Goal: Find specific page/section: Find specific page/section

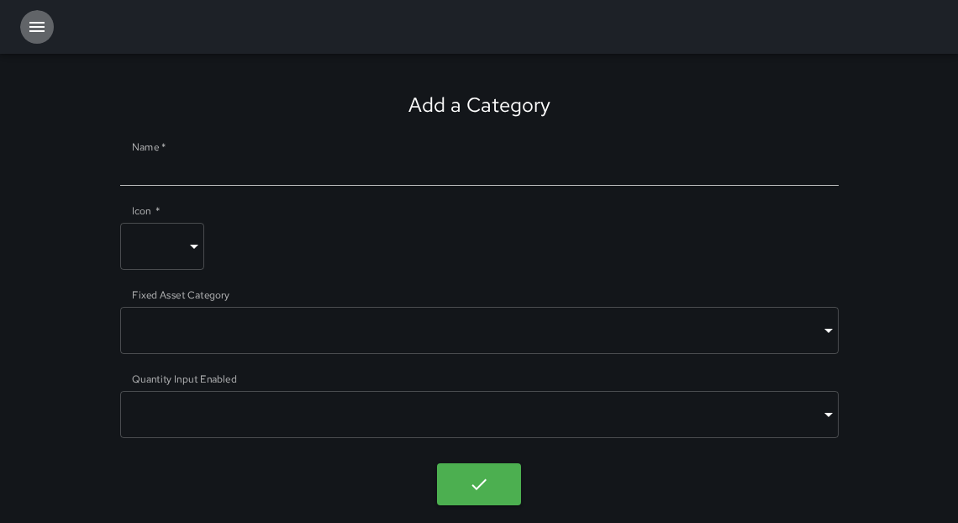
click at [41, 35] on icon "button" at bounding box center [37, 27] width 20 height 20
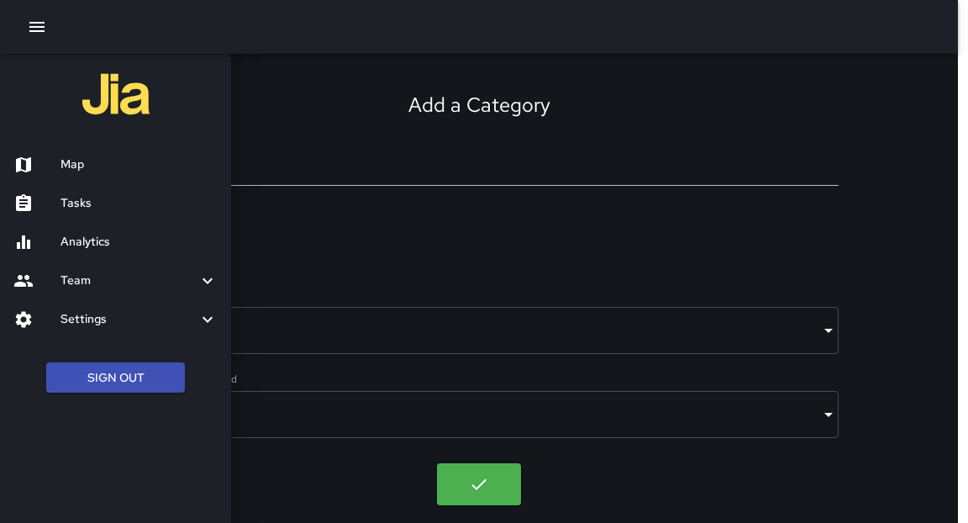
click at [315, 123] on div at bounding box center [484, 261] width 968 height 523
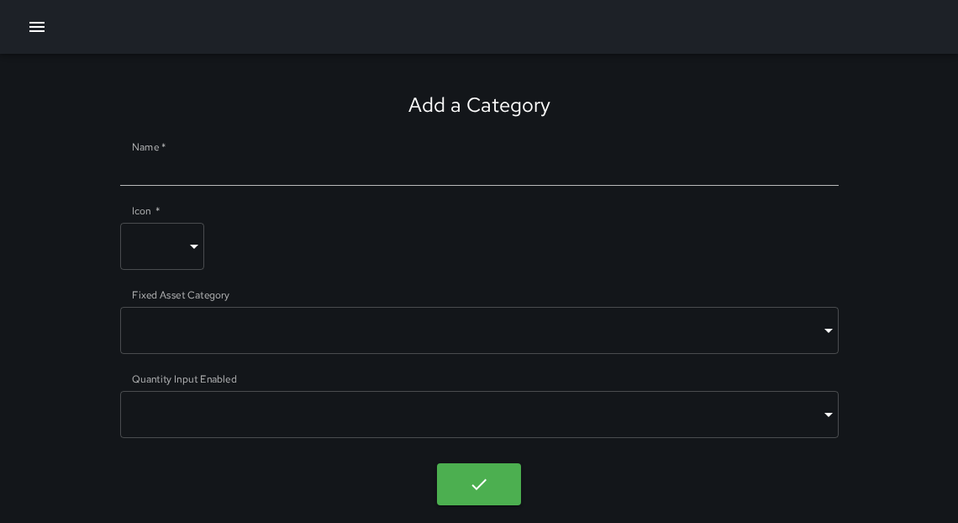
click at [42, 24] on icon "button" at bounding box center [37, 27] width 20 height 20
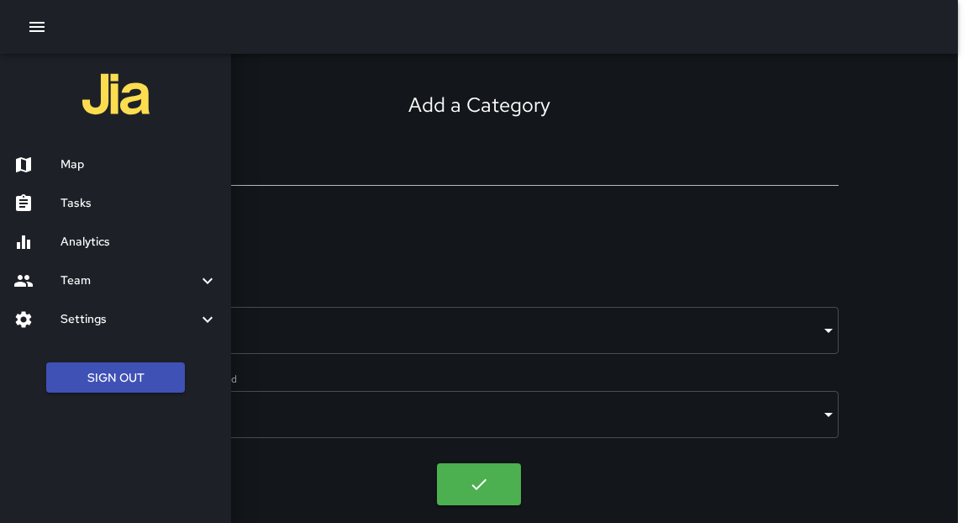
click at [96, 210] on h6 "Tasks" at bounding box center [139, 203] width 157 height 18
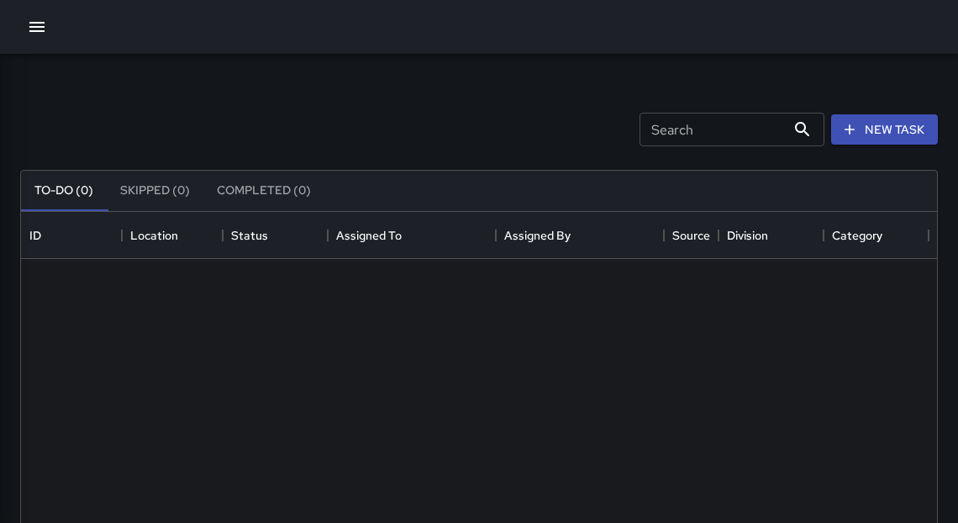
scroll to position [702, 906]
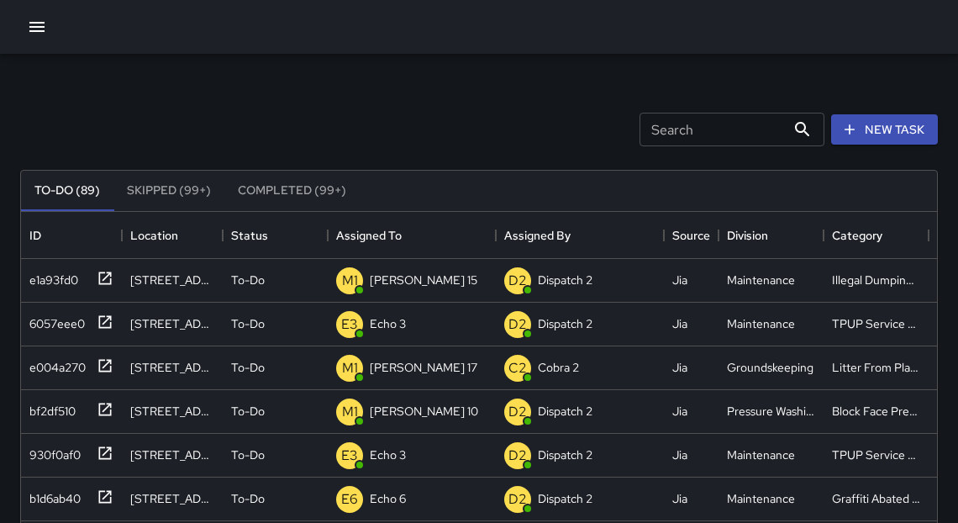
click at [682, 129] on input "Search" at bounding box center [713, 130] width 146 height 34
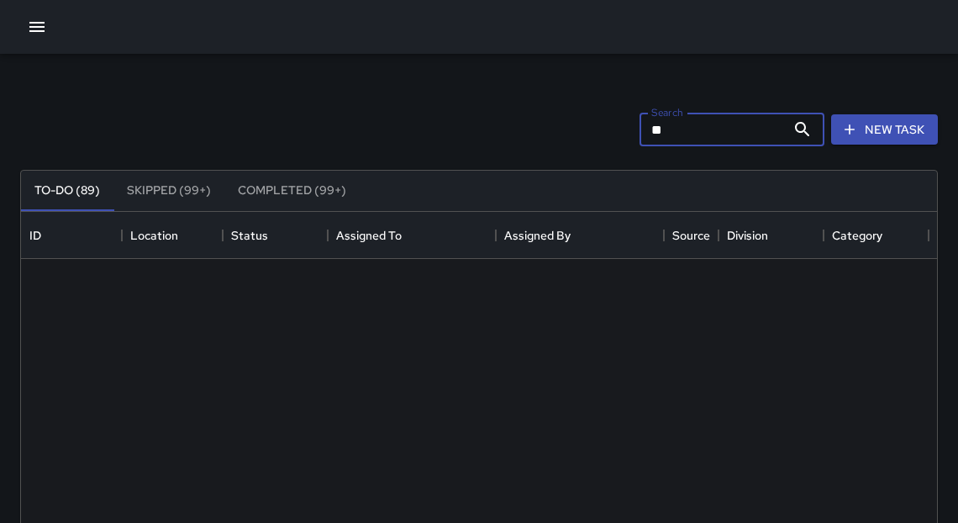
type input "*"
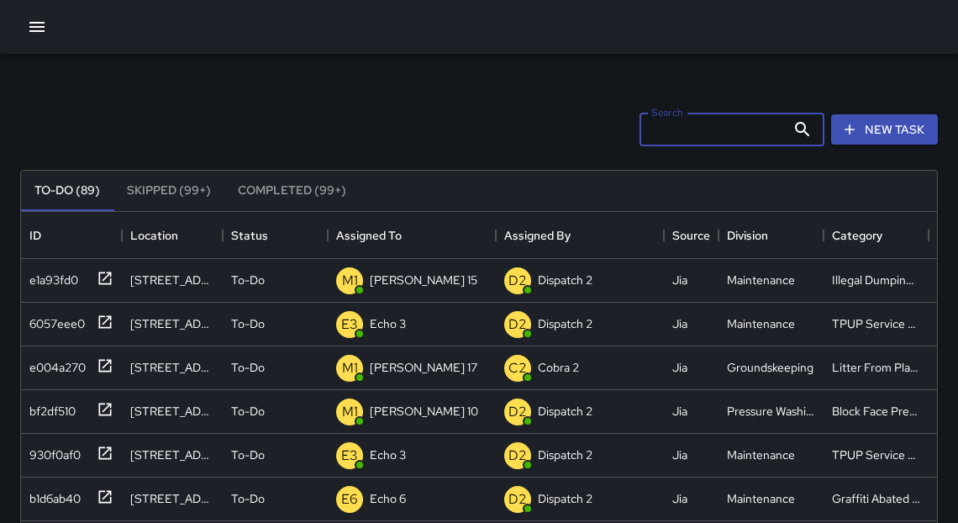
click at [39, 34] on icon "button" at bounding box center [37, 27] width 20 height 20
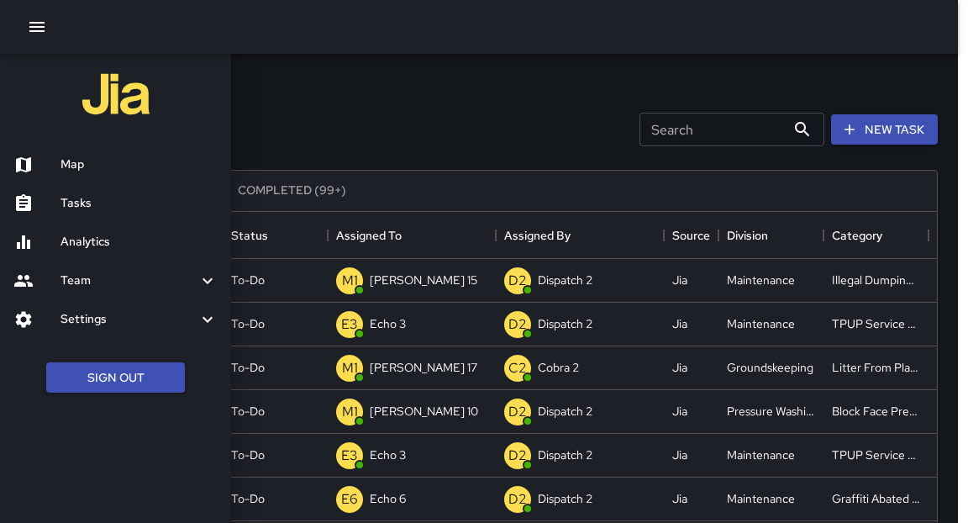
click at [76, 195] on h6 "Tasks" at bounding box center [139, 203] width 157 height 18
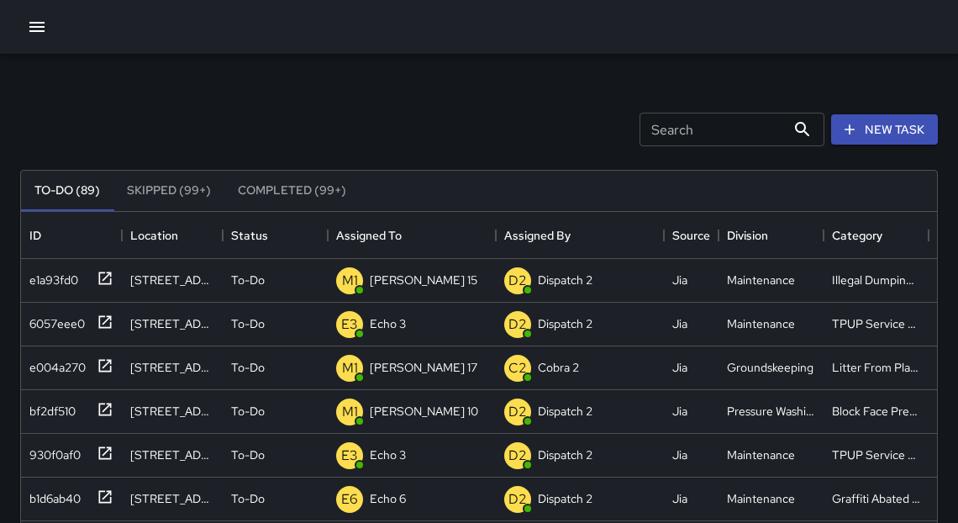
click at [27, 25] on icon "button" at bounding box center [37, 27] width 20 height 20
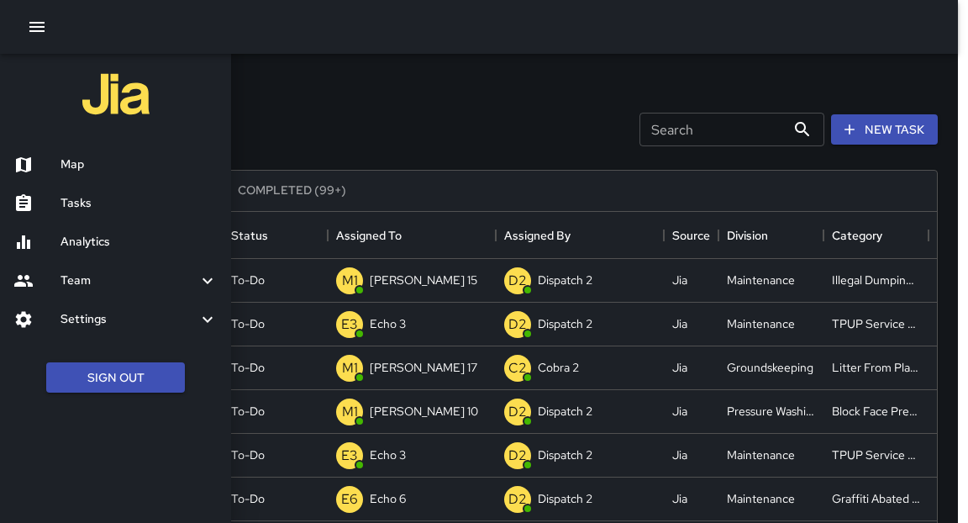
click at [57, 171] on div at bounding box center [36, 165] width 47 height 20
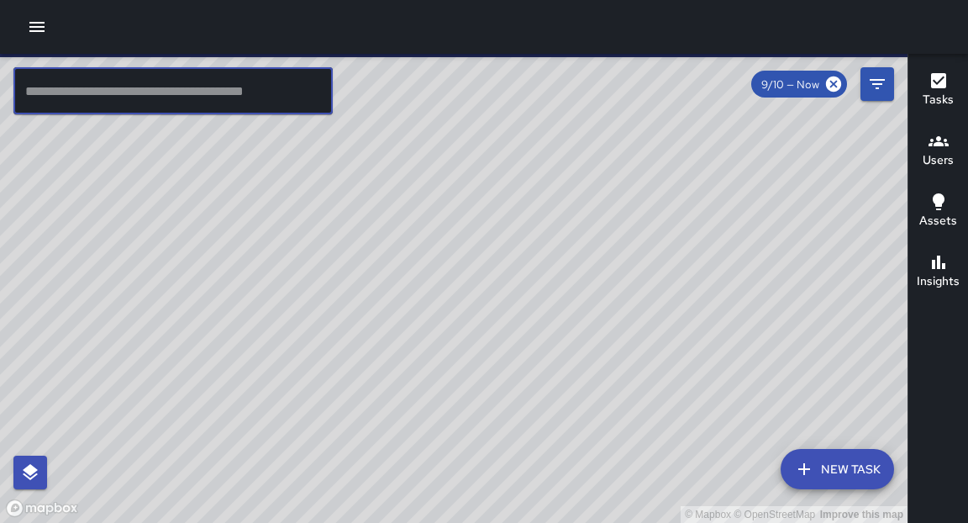
click at [253, 82] on input "text" at bounding box center [172, 90] width 319 height 47
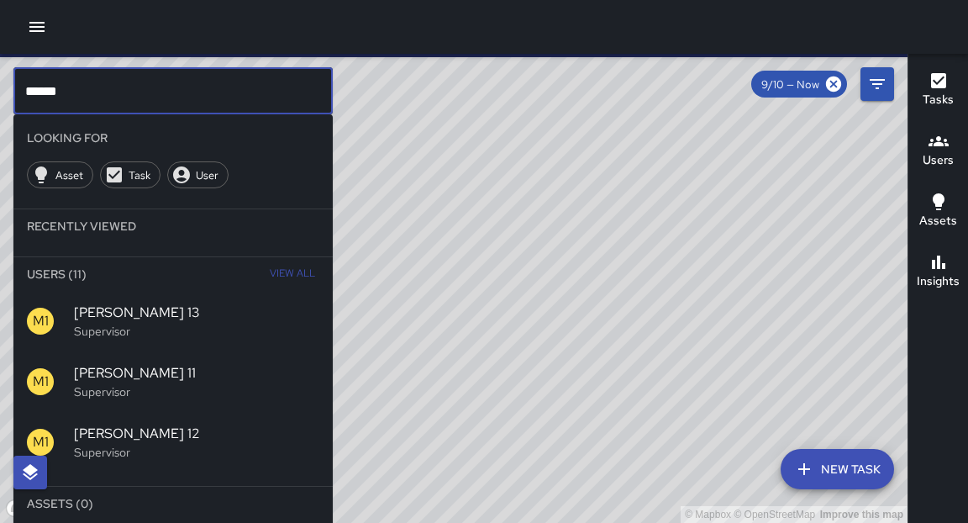
scroll to position [3, 0]
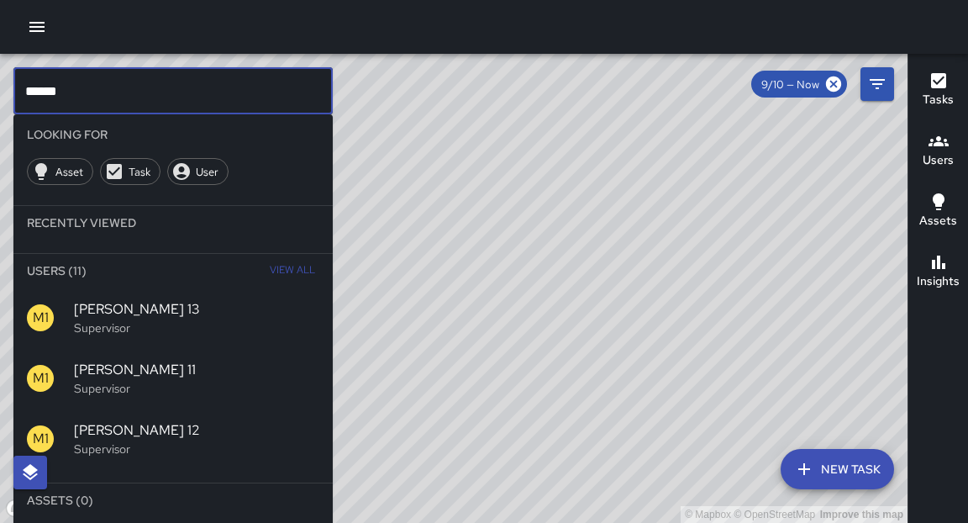
click at [249, 87] on input "******" at bounding box center [172, 90] width 319 height 47
type input "******"
click at [949, 148] on div "Users" at bounding box center [938, 150] width 31 height 39
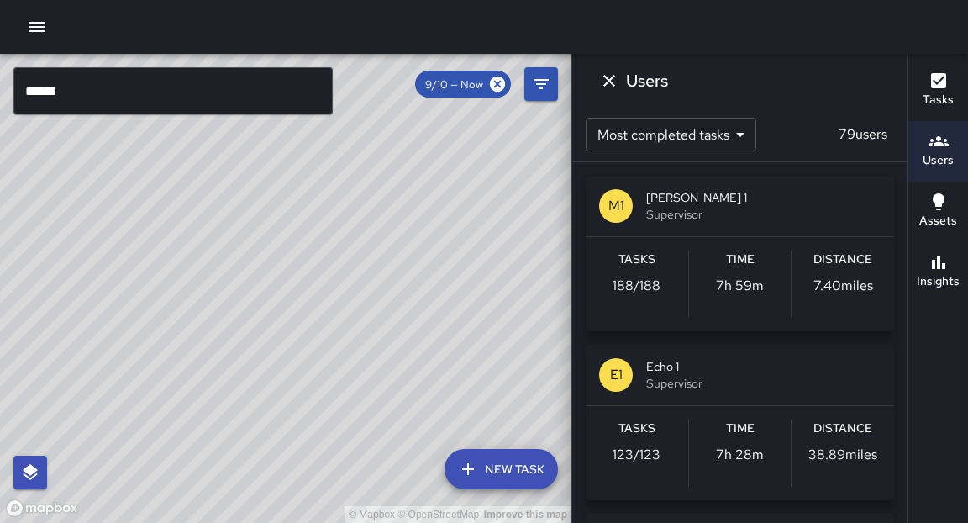
click at [641, 292] on p "188 / 188" at bounding box center [637, 286] width 48 height 20
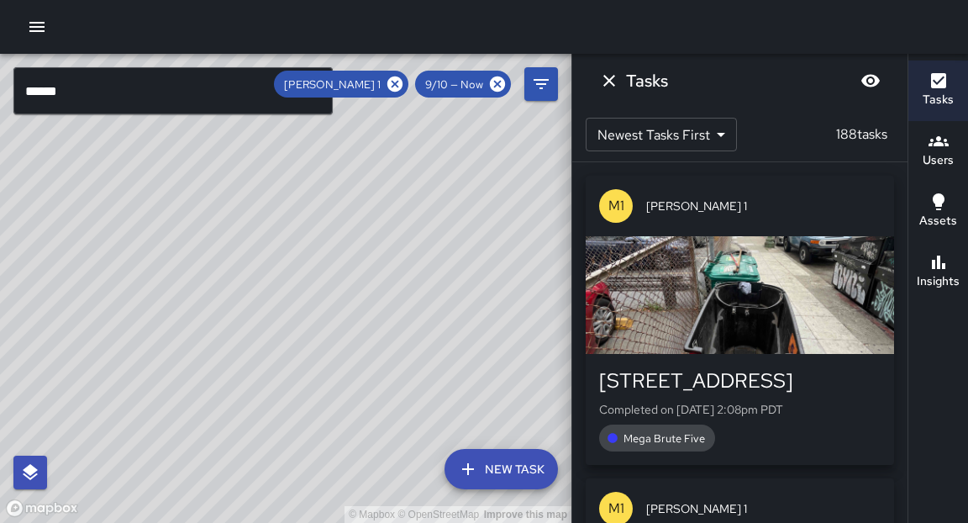
drag, startPoint x: 360, startPoint y: 245, endPoint x: 334, endPoint y: 413, distance: 169.3
click at [335, 413] on div "© Mapbox © OpenStreetMap Improve this map" at bounding box center [286, 288] width 572 height 469
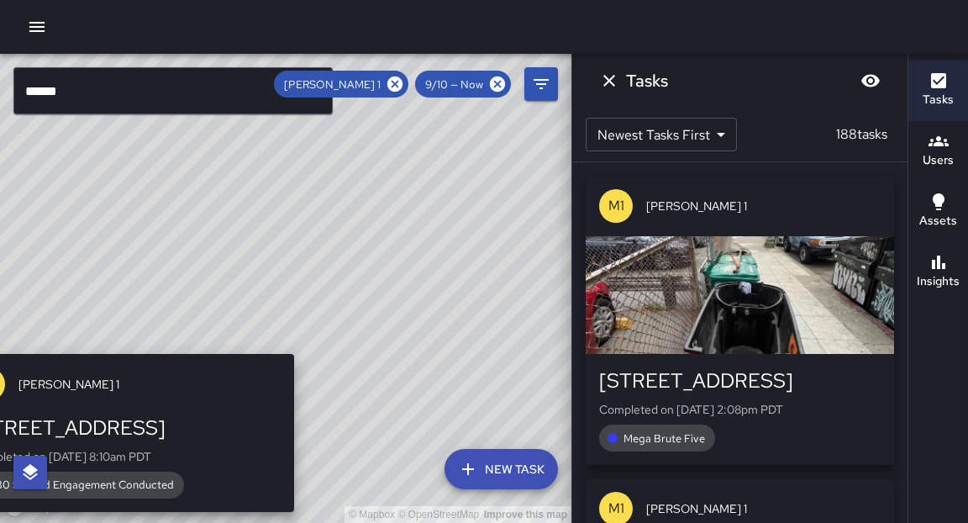
click at [303, 345] on div "© Mapbox © OpenStreetMap Improve this map M1 [PERSON_NAME] 1 [STREET_ADDRESS] C…" at bounding box center [286, 288] width 572 height 469
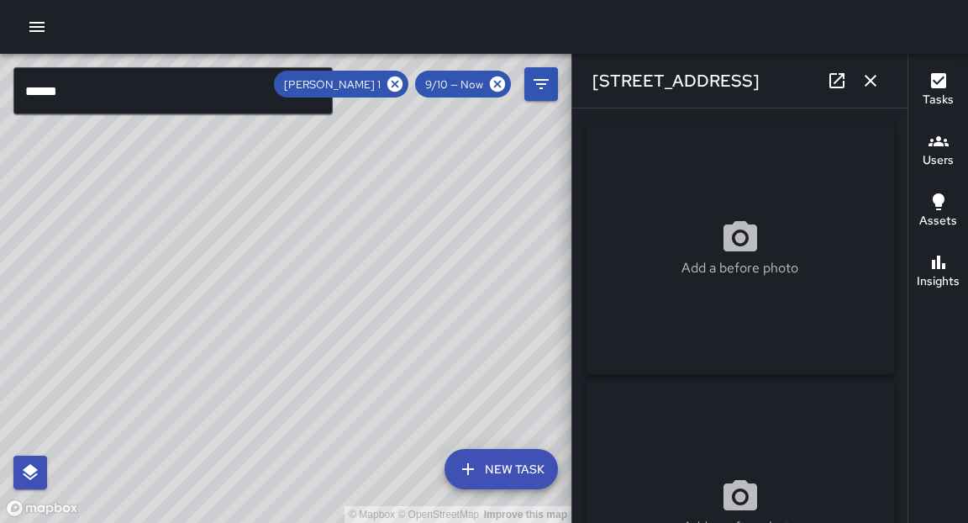
drag, startPoint x: 908, startPoint y: 206, endPoint x: 909, endPoint y: 219, distance: 13.5
click at [909, 219] on div "Tasks Users Assets Insights" at bounding box center [938, 288] width 61 height 469
click at [303, 204] on div "© Mapbox © OpenStreetMap Improve this map M1 [PERSON_NAME] 1 2100 Broadway Comp…" at bounding box center [286, 288] width 572 height 469
click at [257, 245] on div "© Mapbox © OpenStreetMap Improve this map M1 [PERSON_NAME] 1 2127 Broadway Comp…" at bounding box center [286, 288] width 572 height 469
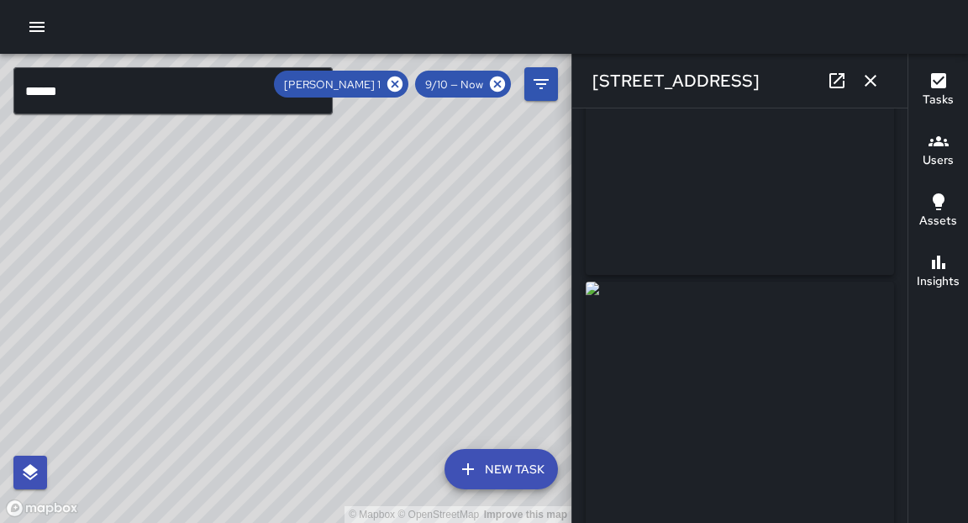
drag, startPoint x: 908, startPoint y: 206, endPoint x: 904, endPoint y: 215, distance: 9.8
click at [904, 215] on div "© Mapbox © OpenStreetMap Improve this map ****** ​ New Task [PERSON_NAME] 1 9/1…" at bounding box center [484, 288] width 968 height 469
click at [258, 354] on div "© Mapbox © OpenStreetMap Improve this map M1 [PERSON_NAME] 1 [STREET_ADDRESS] C…" at bounding box center [286, 288] width 572 height 469
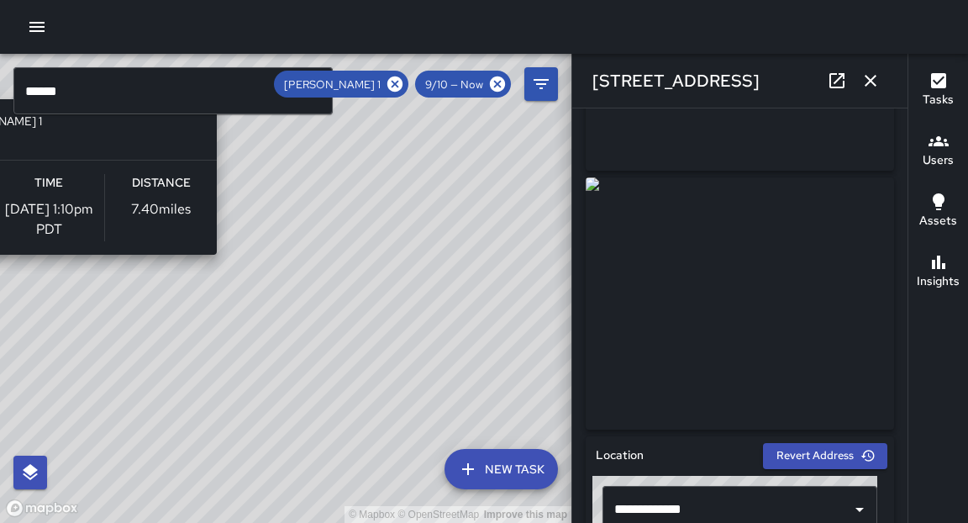
click at [220, 404] on div "© Mapbox © OpenStreetMap Improve this map M1 [PERSON_NAME] 1 Supervisor Tasks 1…" at bounding box center [286, 288] width 572 height 469
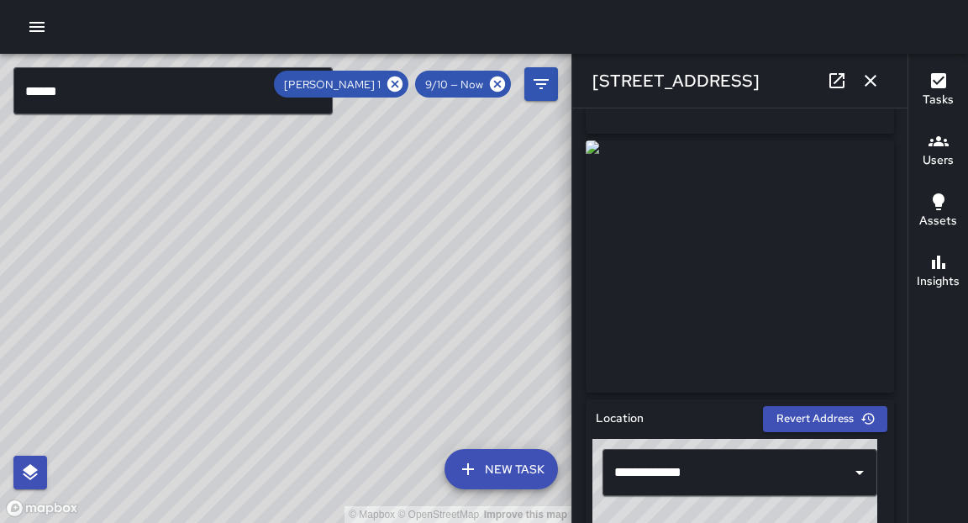
scroll to position [245, 0]
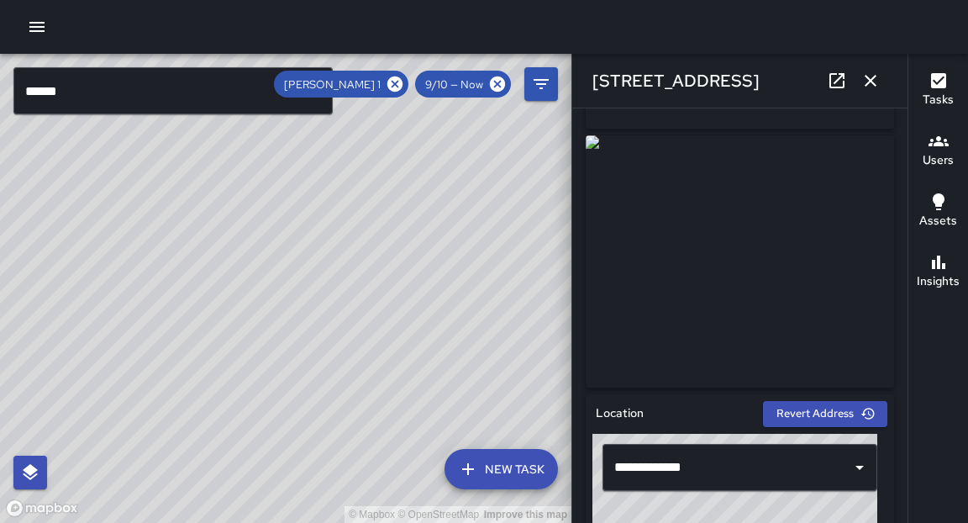
drag, startPoint x: 445, startPoint y: 340, endPoint x: 487, endPoint y: 251, distance: 97.4
click at [498, 242] on div "© Mapbox © OpenStreetMap Improve this map" at bounding box center [286, 288] width 572 height 469
click at [292, 391] on div "© Mapbox © OpenStreetMap Improve this map M1 [PERSON_NAME] 1 2001 Broadway Comp…" at bounding box center [286, 288] width 572 height 469
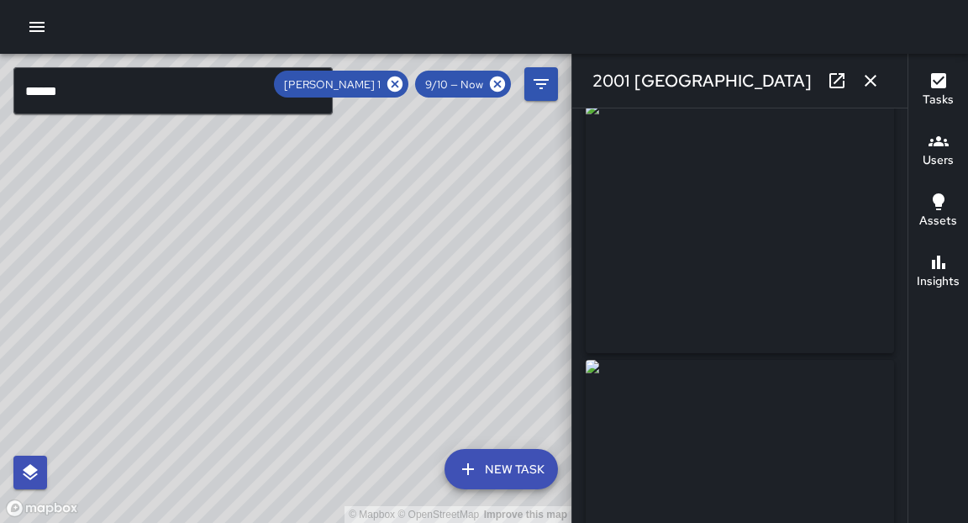
scroll to position [17, 0]
drag, startPoint x: 330, startPoint y: 448, endPoint x: 424, endPoint y: 272, distance: 199.3
click at [434, 267] on div "© Mapbox © OpenStreetMap Improve this map" at bounding box center [286, 288] width 572 height 469
click at [322, 387] on div "© Mapbox © OpenStreetMap Improve this map" at bounding box center [286, 288] width 572 height 469
drag, startPoint x: 322, startPoint y: 386, endPoint x: 172, endPoint y: 245, distance: 205.7
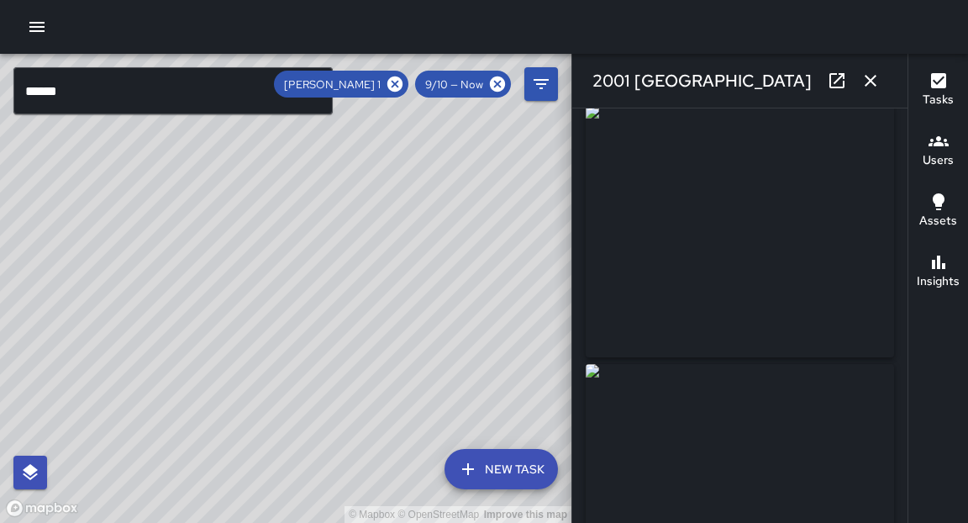
click at [172, 245] on div "© Mapbox © OpenStreetMap Improve this map" at bounding box center [286, 288] width 572 height 469
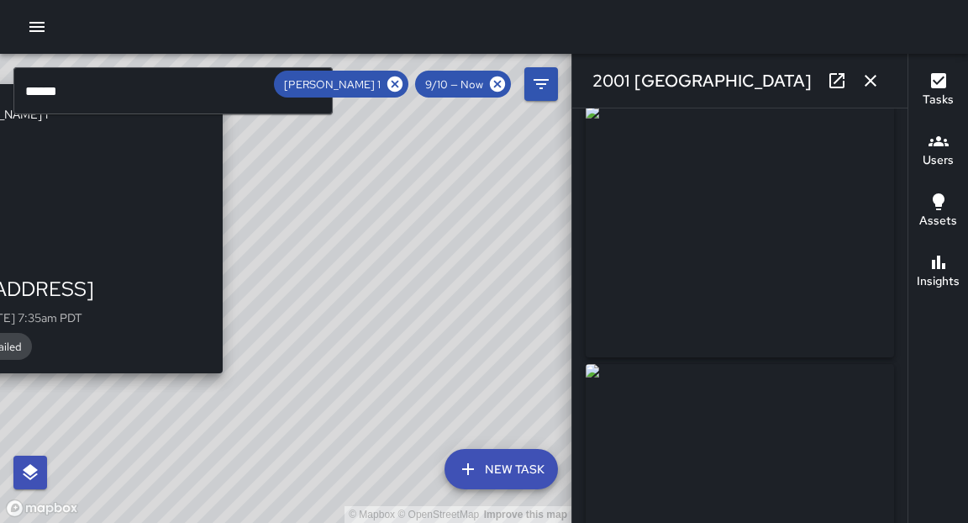
click at [231, 387] on div "© Mapbox © OpenStreetMap Improve this map M1 [PERSON_NAME] 1 [STREET_ADDRESS] C…" at bounding box center [286, 288] width 572 height 469
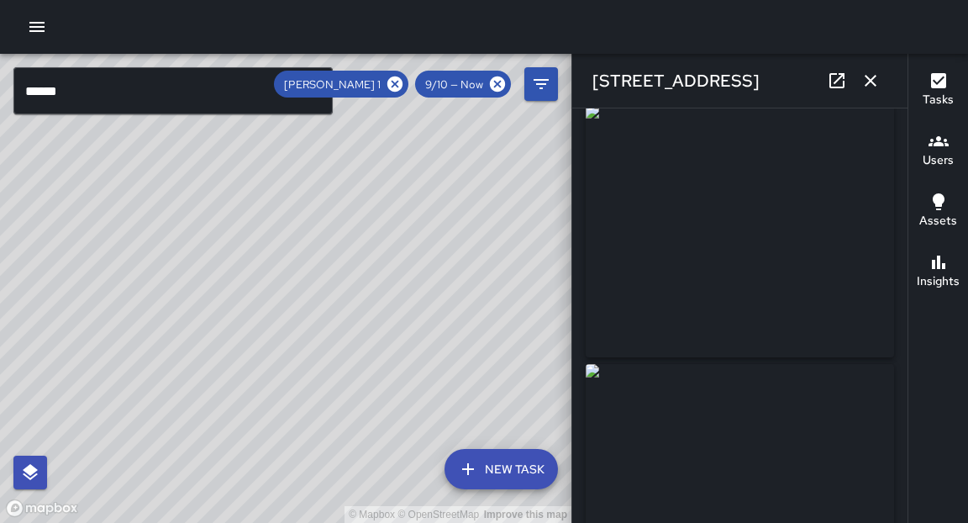
click at [413, 345] on div "© Mapbox © OpenStreetMap Improve this map M1 [PERSON_NAME] [STREET_ADDRESS] Com…" at bounding box center [286, 288] width 572 height 469
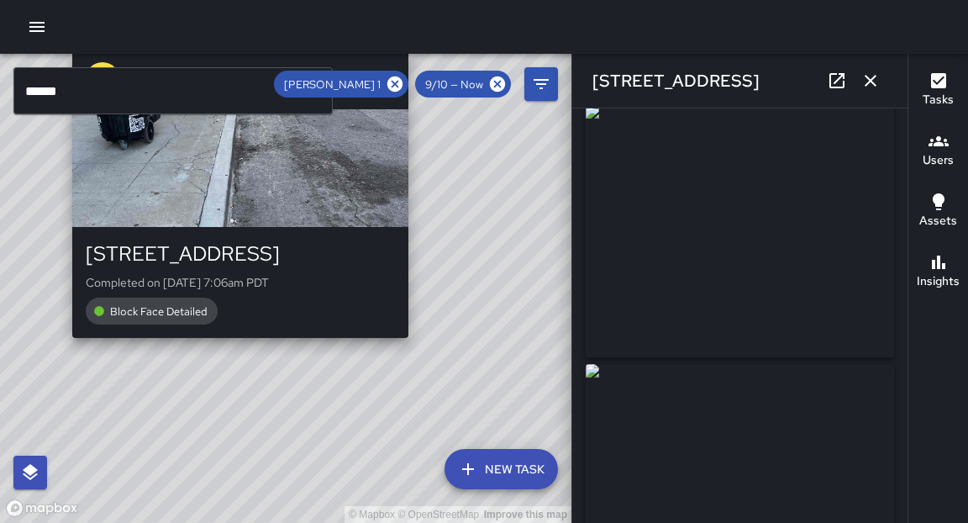
type input "**********"
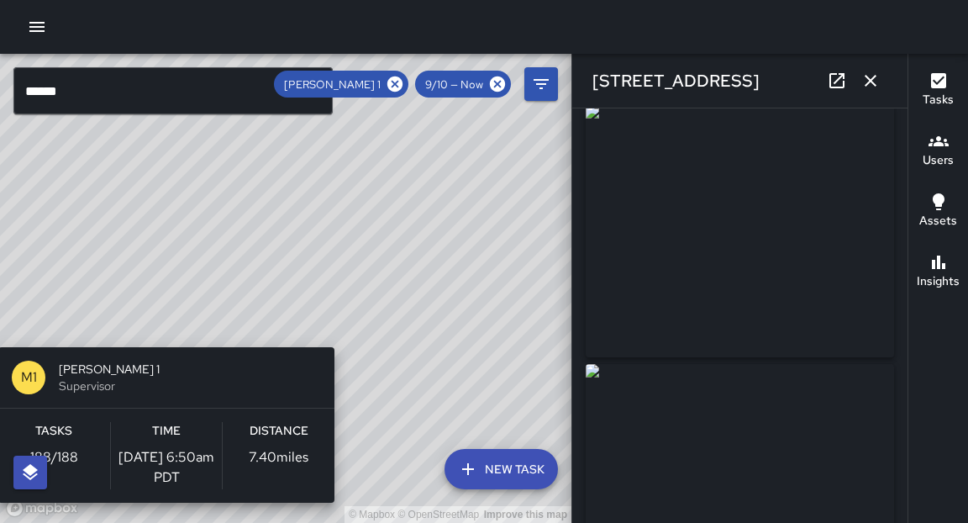
click at [341, 337] on div "© Mapbox © OpenStreetMap Improve this map M1 [PERSON_NAME] 1 Supervisor Tasks 1…" at bounding box center [286, 288] width 572 height 469
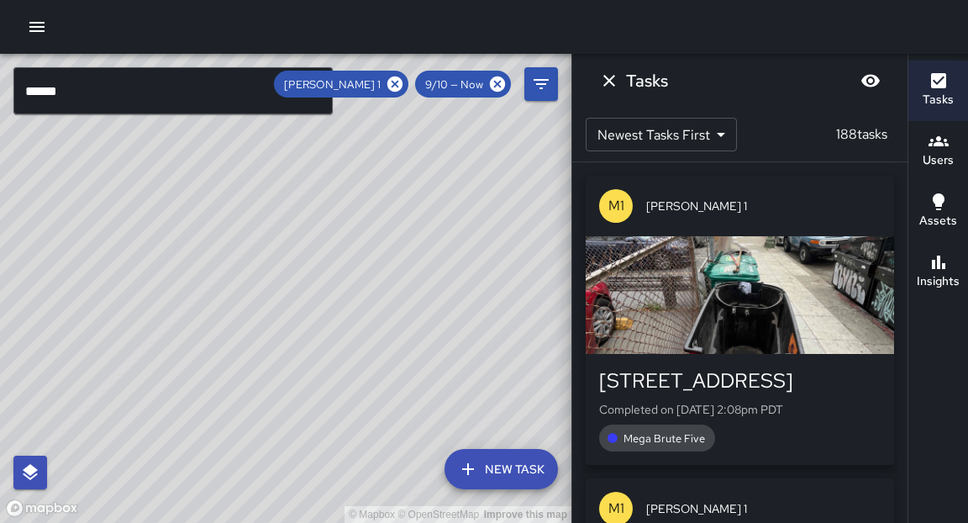
drag, startPoint x: 488, startPoint y: 173, endPoint x: 450, endPoint y: 412, distance: 241.7
click at [453, 449] on div "© Mapbox © OpenStreetMap Improve this map" at bounding box center [286, 288] width 572 height 469
drag, startPoint x: 237, startPoint y: 266, endPoint x: 415, endPoint y: 433, distance: 244.4
click at [418, 436] on div "© Mapbox © OpenStreetMap Improve this map" at bounding box center [286, 288] width 572 height 469
drag, startPoint x: 473, startPoint y: 166, endPoint x: 400, endPoint y: 416, distance: 260.1
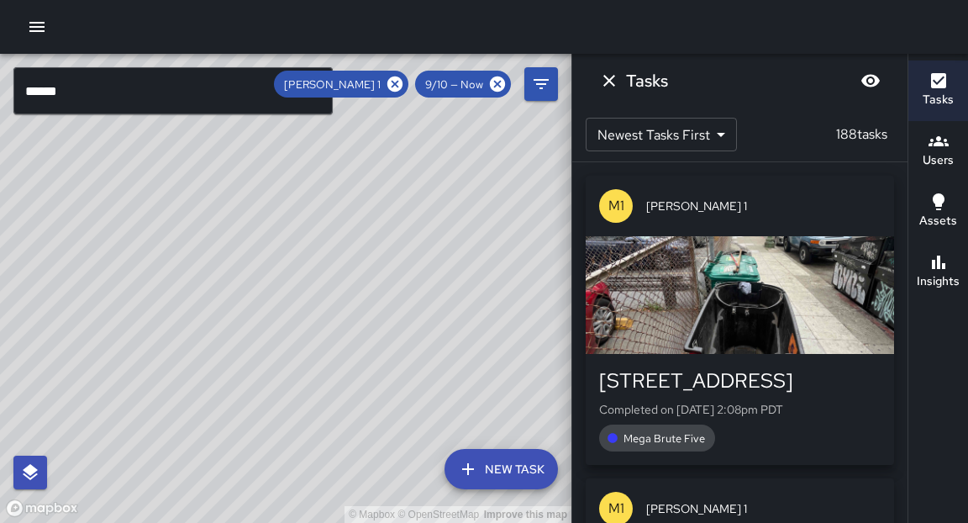
click at [400, 416] on div "© Mapbox © OpenStreetMap Improve this map" at bounding box center [286, 288] width 572 height 469
click at [349, 201] on div "© Mapbox © OpenStreetMap Improve this map M1 [PERSON_NAME] 1 2101 Broadway Comp…" at bounding box center [286, 288] width 572 height 469
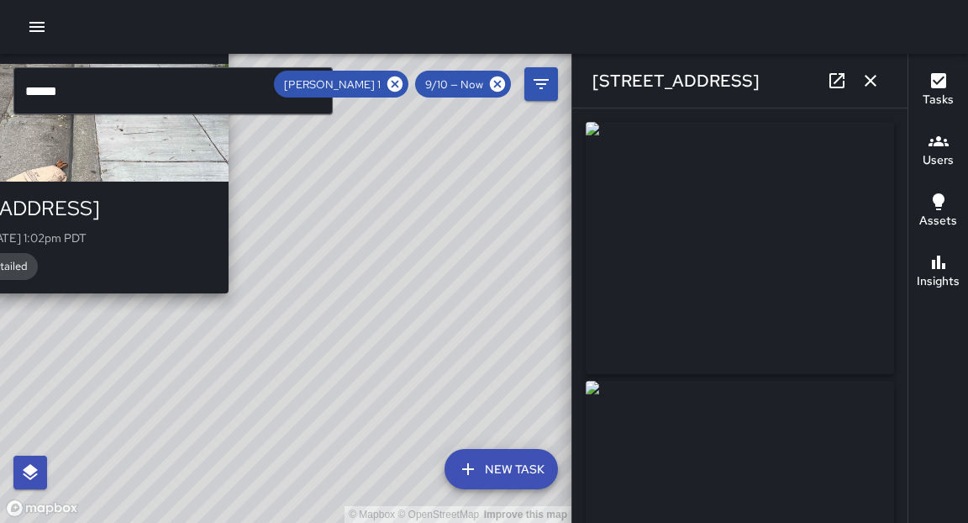
click at [232, 299] on div "© Mapbox © OpenStreetMap Improve this map M1 [PERSON_NAME] 1 [STREET_ADDRESS] C…" at bounding box center [286, 288] width 572 height 469
type input "**********"
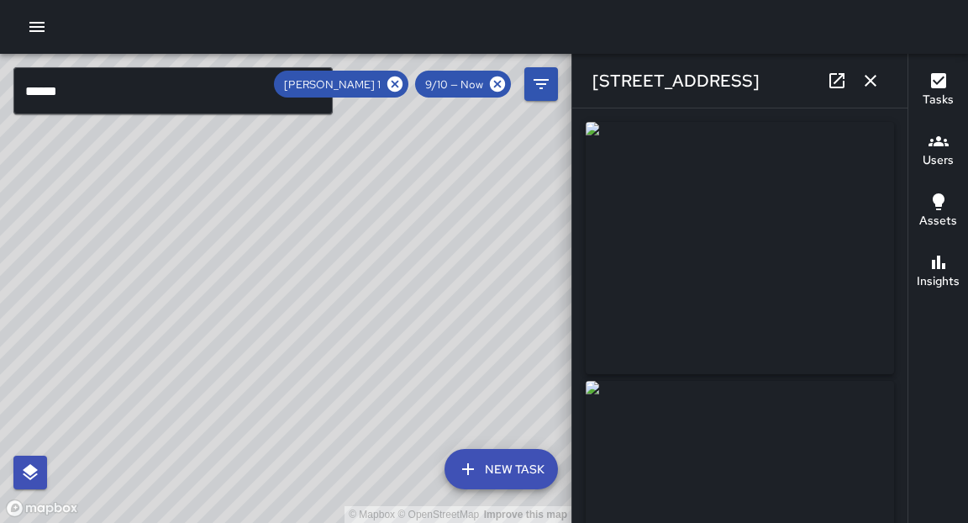
drag, startPoint x: 482, startPoint y: 172, endPoint x: 432, endPoint y: 326, distance: 161.9
click at [432, 340] on div "© Mapbox © OpenStreetMap Improve this map" at bounding box center [286, 288] width 572 height 469
drag, startPoint x: 469, startPoint y: 224, endPoint x: 442, endPoint y: 265, distance: 49.2
click at [451, 308] on div "© Mapbox © OpenStreetMap Improve this map" at bounding box center [286, 288] width 572 height 469
click at [331, 272] on div "© Mapbox © OpenStreetMap Improve this map M1 [PERSON_NAME] 1 [STREET_ADDRESS] C…" at bounding box center [286, 288] width 572 height 469
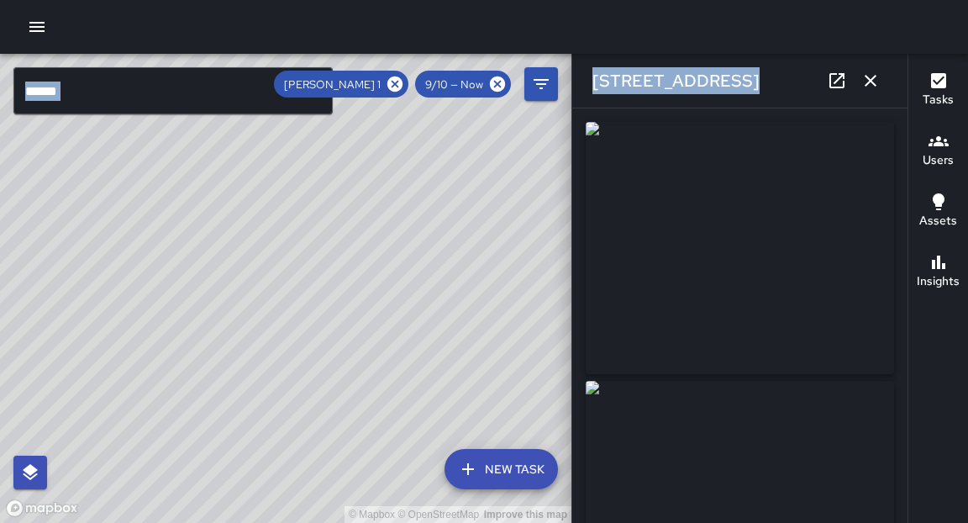
drag, startPoint x: 573, startPoint y: 277, endPoint x: 546, endPoint y: 343, distance: 71.6
click at [551, 355] on div "© Mapbox © OpenStreetMap Improve this map ****** ​ New Task [PERSON_NAME] 1 9/1…" at bounding box center [484, 288] width 968 height 469
drag, startPoint x: 425, startPoint y: 196, endPoint x: 378, endPoint y: 313, distance: 125.9
click at [378, 313] on div "© Mapbox © OpenStreetMap Improve this map" at bounding box center [286, 288] width 572 height 469
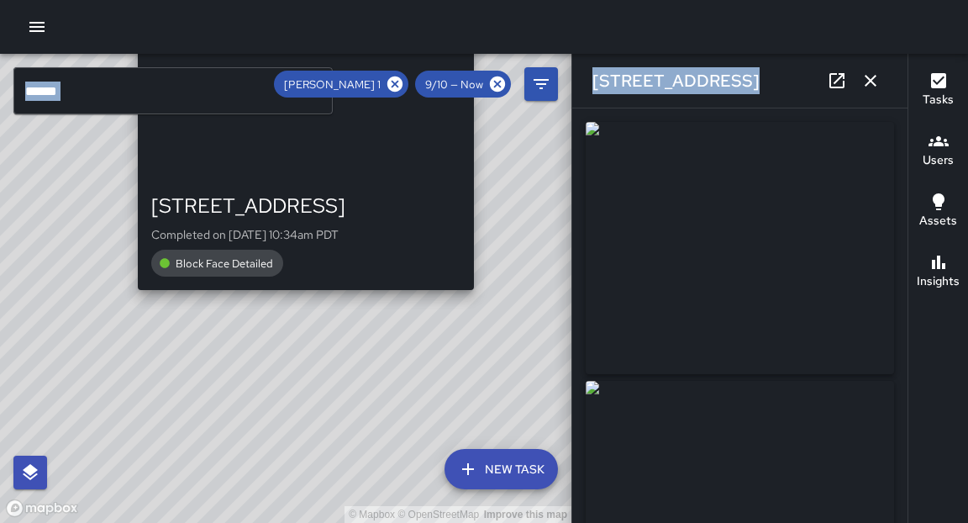
click at [479, 301] on div "© Mapbox © OpenStreetMap Improve this map M1 [PERSON_NAME] [STREET_ADDRESS] Com…" at bounding box center [286, 288] width 572 height 469
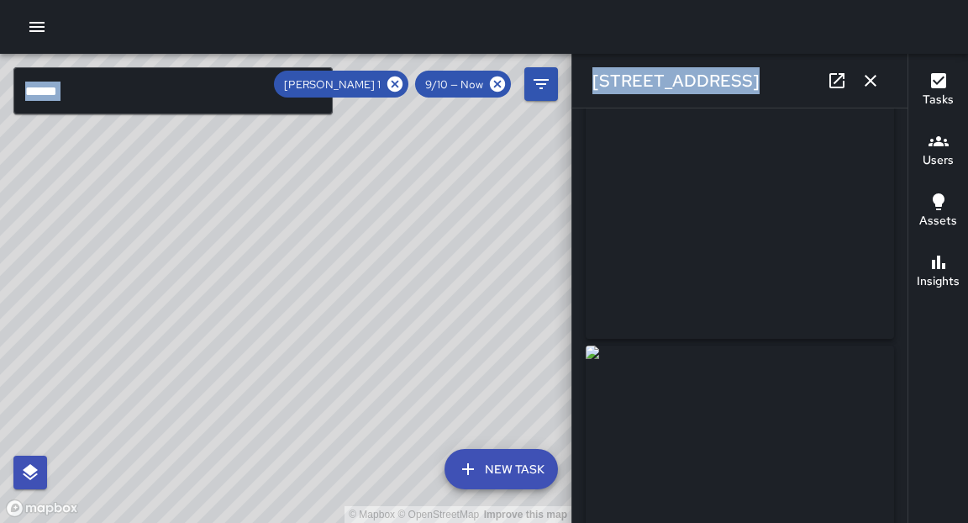
scroll to position [0, 0]
click at [465, 281] on div "© Mapbox © OpenStreetMap Improve this map M1 [PERSON_NAME] [STREET_ADDRESS] Com…" at bounding box center [286, 288] width 572 height 469
click at [249, 285] on div "© Mapbox © OpenStreetMap Improve this map M1 [PERSON_NAME] [STREET_ADDRESS] Com…" at bounding box center [286, 288] width 572 height 469
click at [403, 340] on div "© Mapbox © OpenStreetMap Improve this map M1 [PERSON_NAME] 1 [STREET_ADDRESS] C…" at bounding box center [286, 288] width 572 height 469
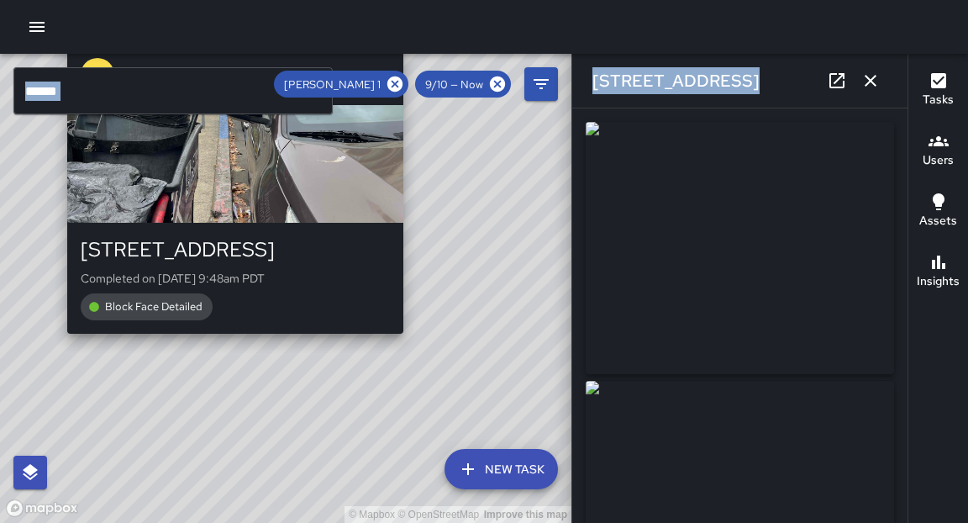
type input "**********"
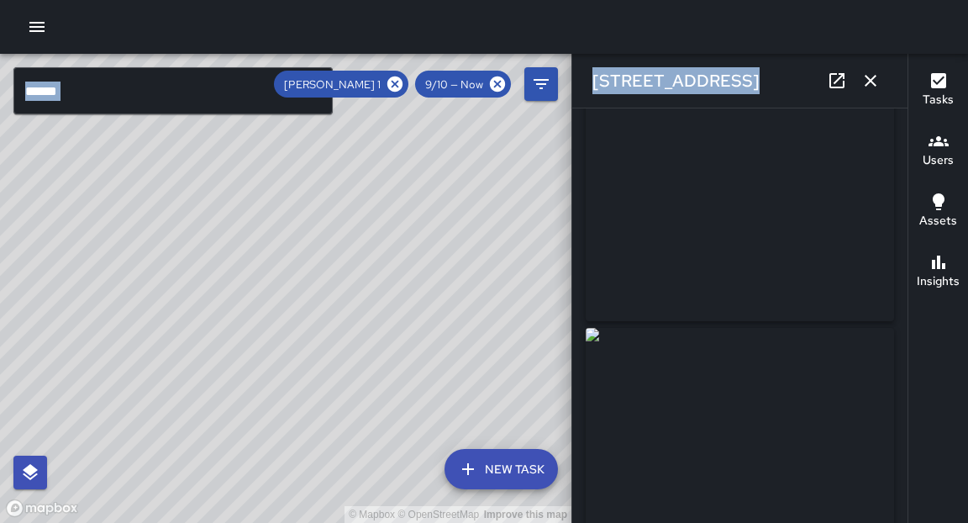
scroll to position [60, 0]
drag, startPoint x: 369, startPoint y: 384, endPoint x: 488, endPoint y: 278, distance: 159.6
click at [495, 278] on div "© Mapbox © OpenStreetMap Improve this map" at bounding box center [286, 288] width 572 height 469
drag, startPoint x: 259, startPoint y: 213, endPoint x: 327, endPoint y: 226, distance: 69.2
click at [327, 226] on div "© Mapbox © OpenStreetMap Improve this map" at bounding box center [286, 288] width 572 height 469
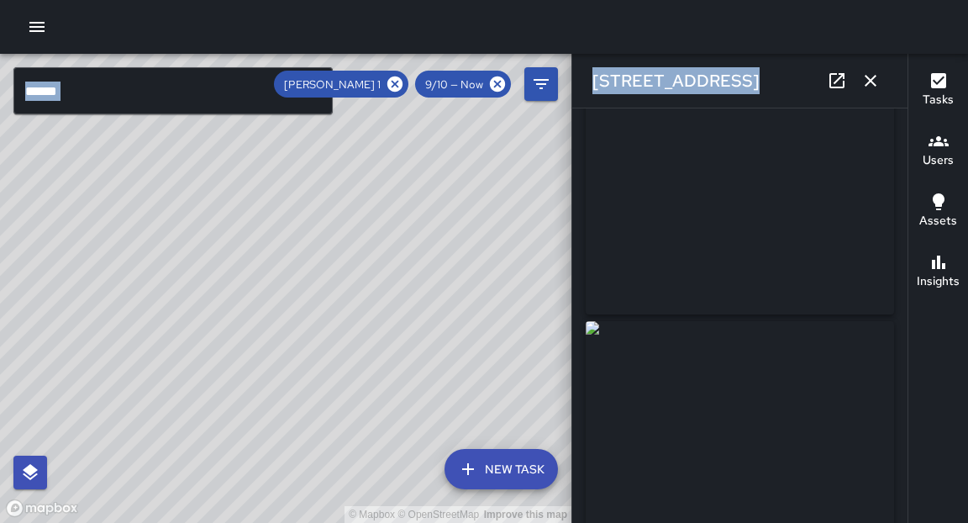
drag, startPoint x: 340, startPoint y: 217, endPoint x: 389, endPoint y: 218, distance: 49.6
click at [389, 218] on div "© Mapbox © OpenStreetMap Improve this map" at bounding box center [286, 288] width 572 height 469
click at [554, 93] on button "Filters" at bounding box center [541, 84] width 34 height 34
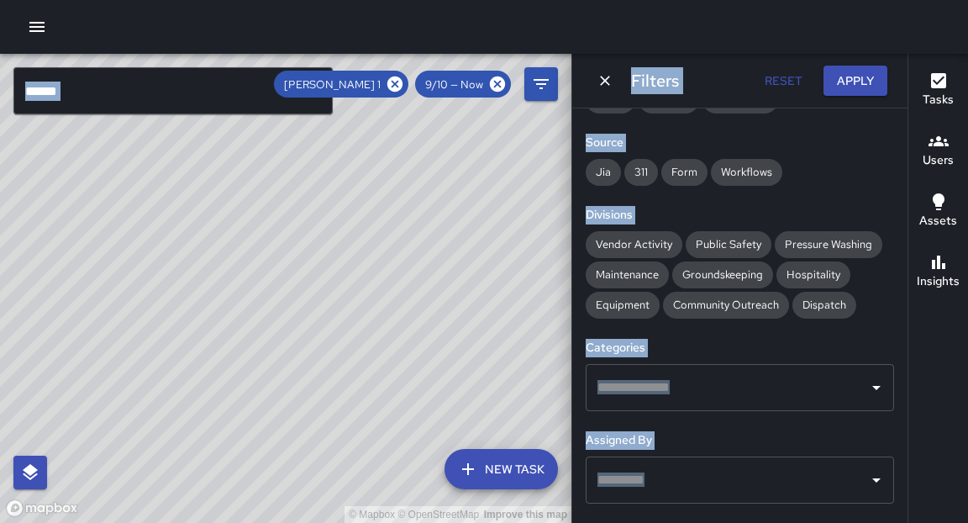
scroll to position [240, 0]
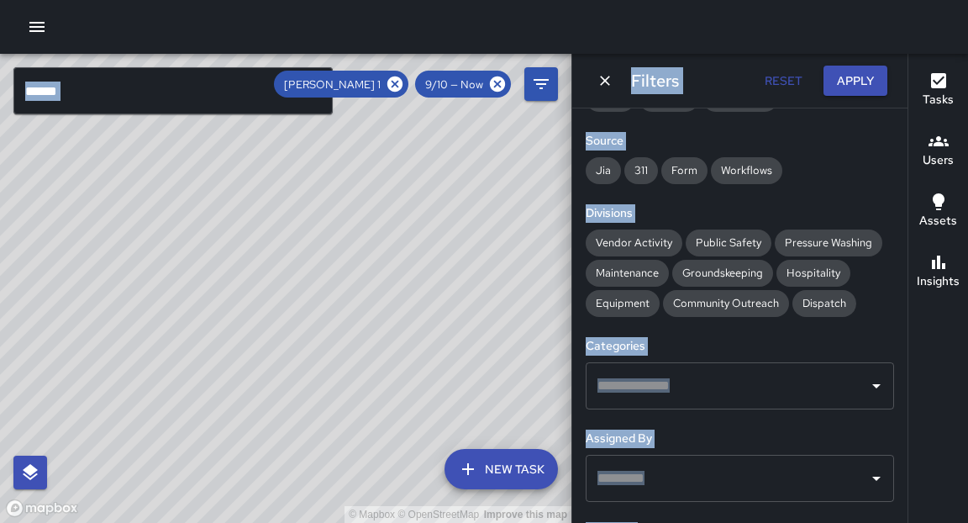
click at [693, 382] on input "text" at bounding box center [727, 386] width 268 height 32
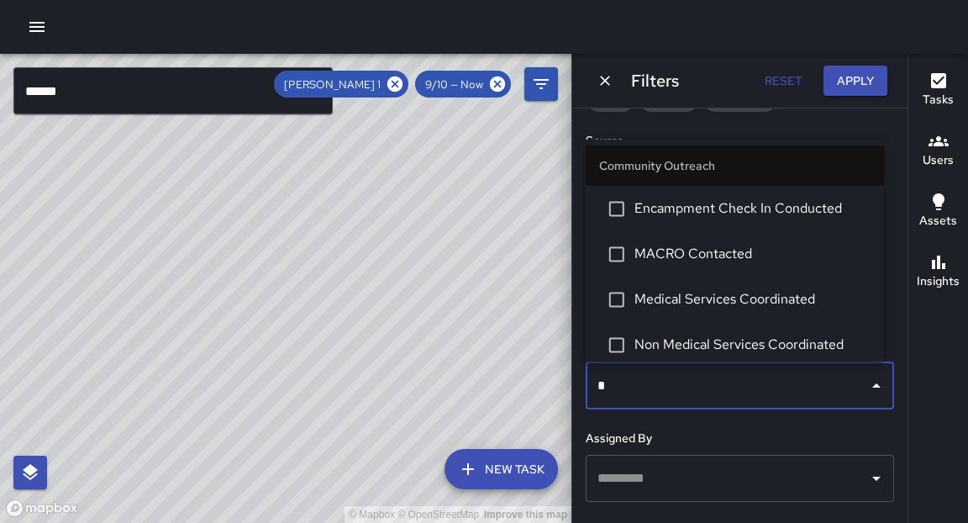
type input "**"
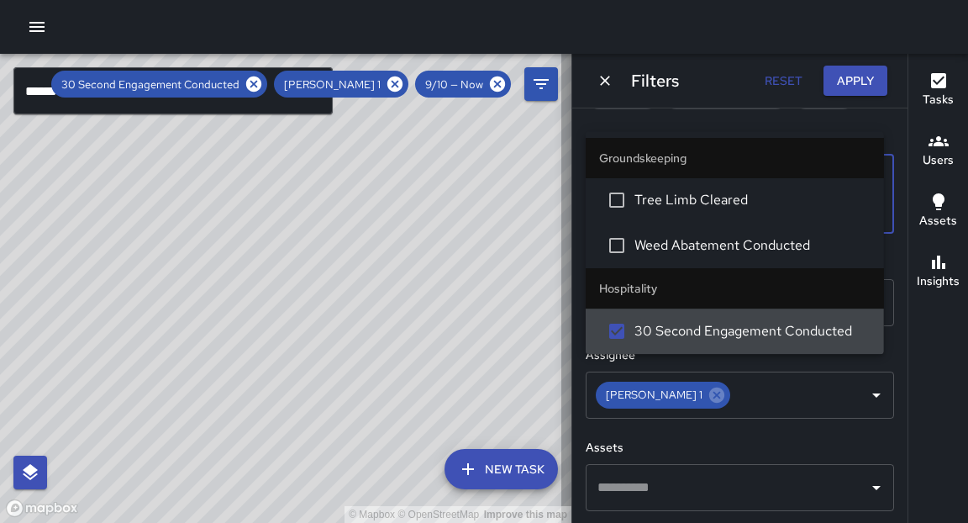
scroll to position [225, 0]
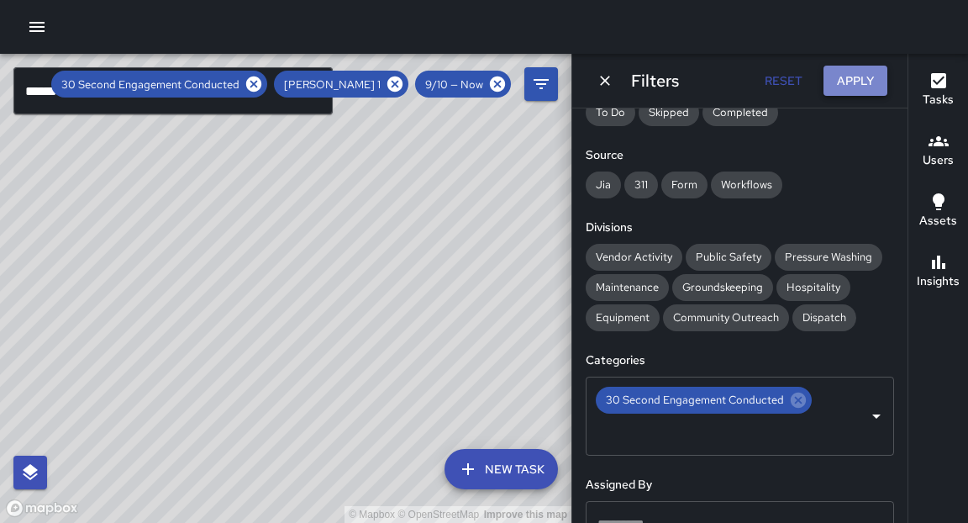
click at [855, 85] on button "Apply" at bounding box center [856, 81] width 64 height 31
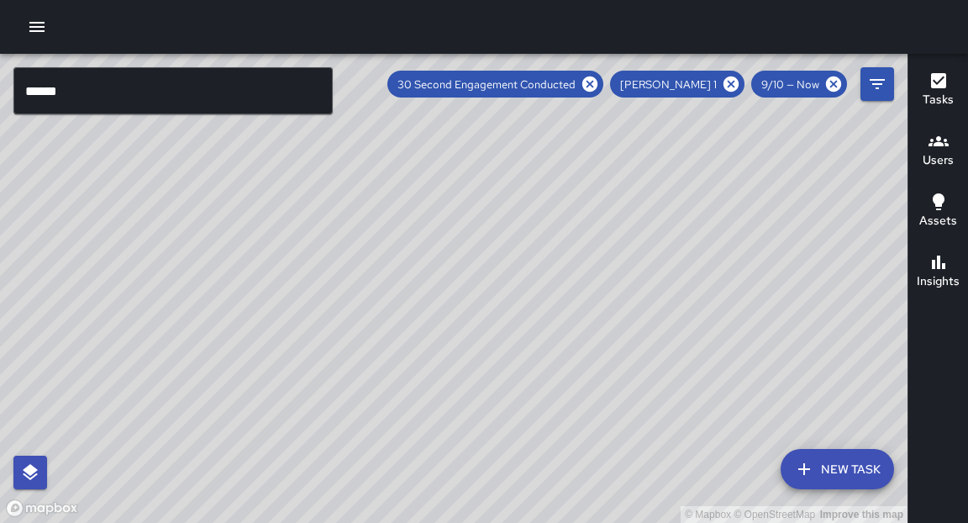
click at [798, 353] on div "© Mapbox © OpenStreetMap Improve this map" at bounding box center [454, 288] width 908 height 469
click at [940, 89] on icon "button" at bounding box center [939, 81] width 20 height 20
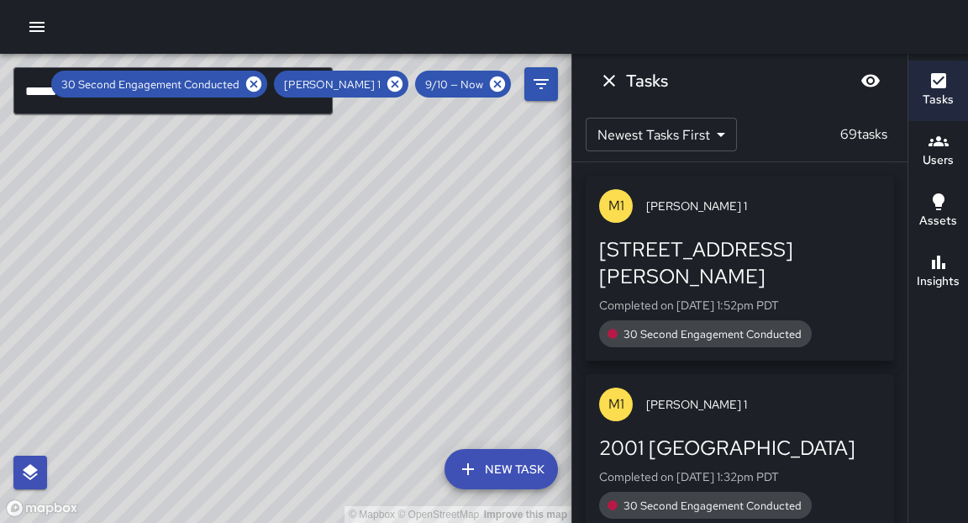
drag, startPoint x: 457, startPoint y: 345, endPoint x: 492, endPoint y: 292, distance: 63.2
click at [492, 292] on div "© Mapbox © OpenStreetMap Improve this map" at bounding box center [286, 288] width 572 height 469
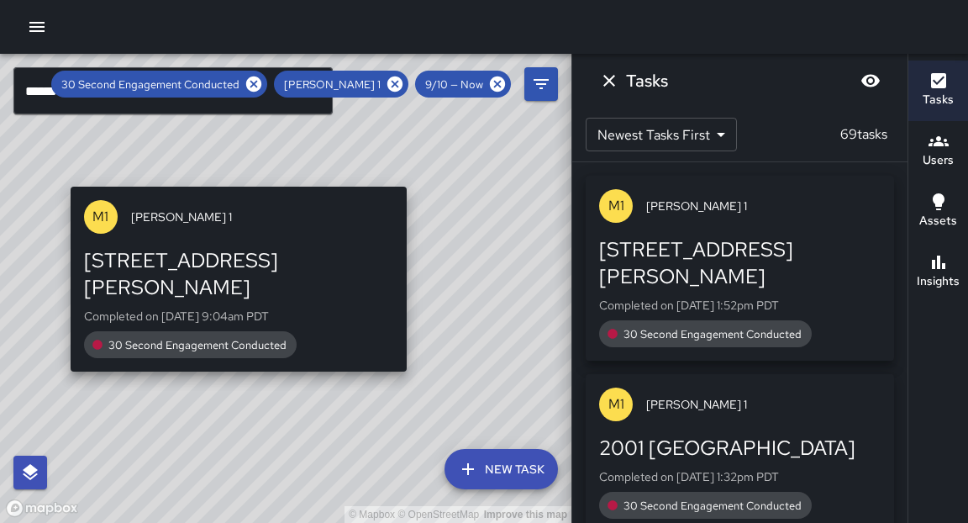
click at [415, 354] on div "© Mapbox © OpenStreetMap Improve this map M1 [PERSON_NAME] [GEOGRAPHIC_DATA][ST…" at bounding box center [286, 288] width 572 height 469
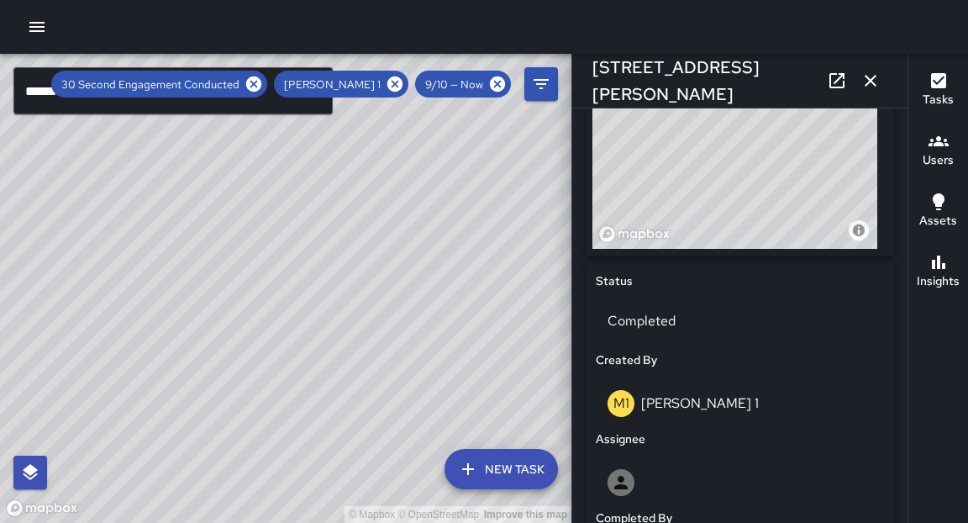
scroll to position [689, 0]
